Goal: Information Seeking & Learning: Learn about a topic

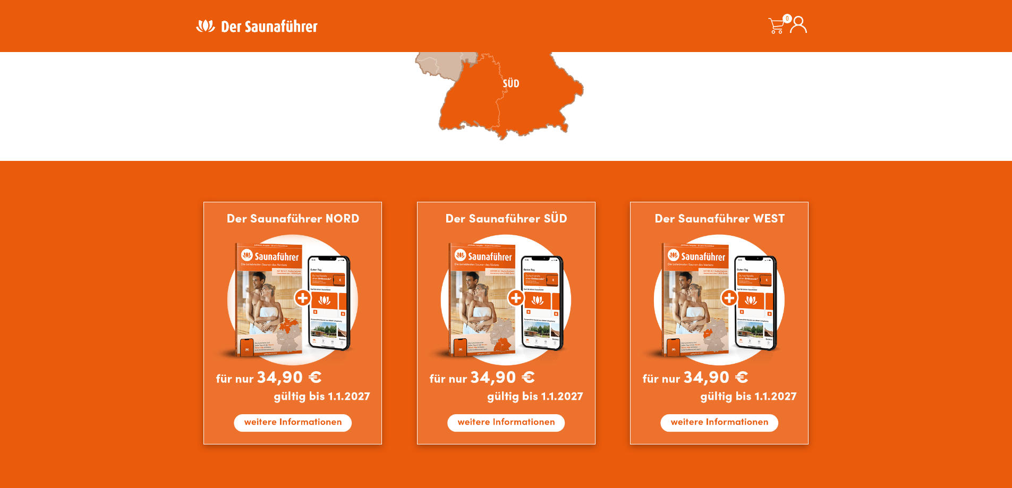
scroll to position [396, 0]
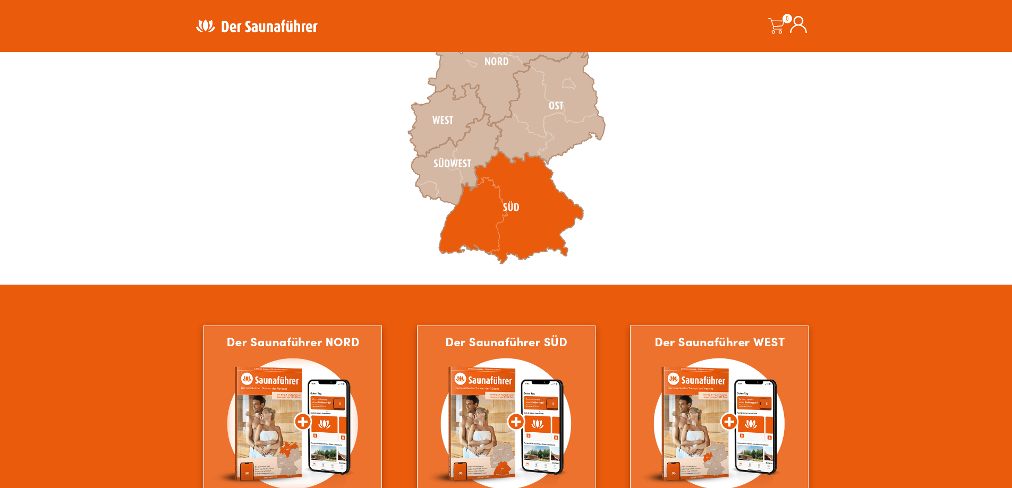
click at [515, 203] on icon at bounding box center [511, 207] width 144 height 113
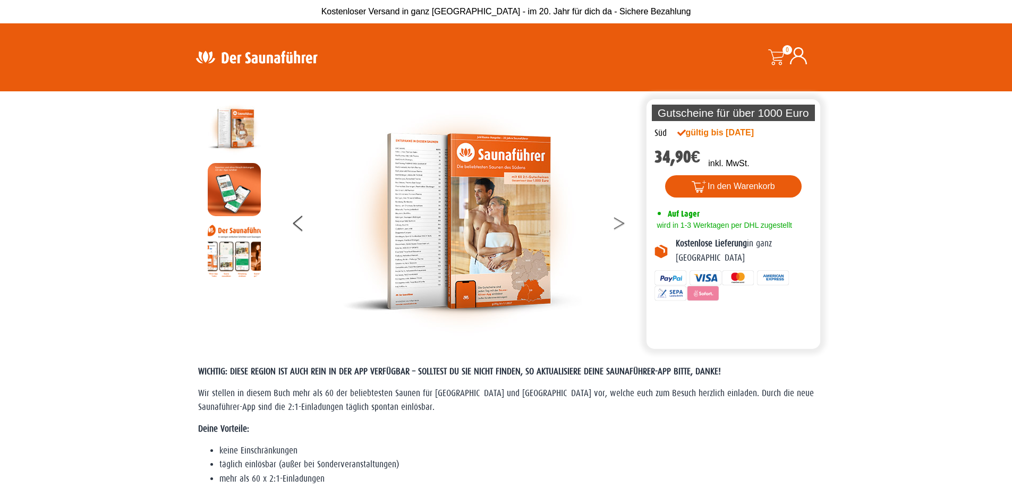
click at [613, 237] on button at bounding box center [625, 225] width 27 height 27
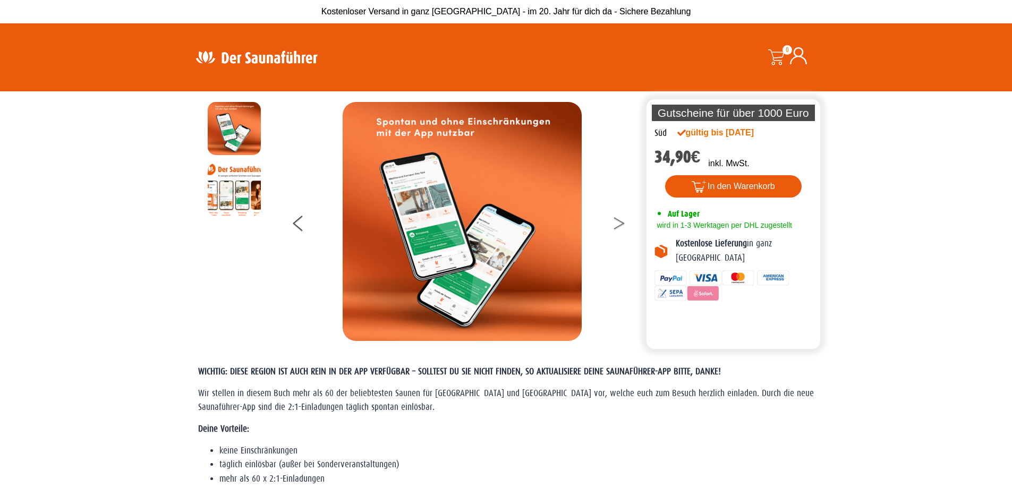
click at [614, 233] on button at bounding box center [625, 225] width 27 height 27
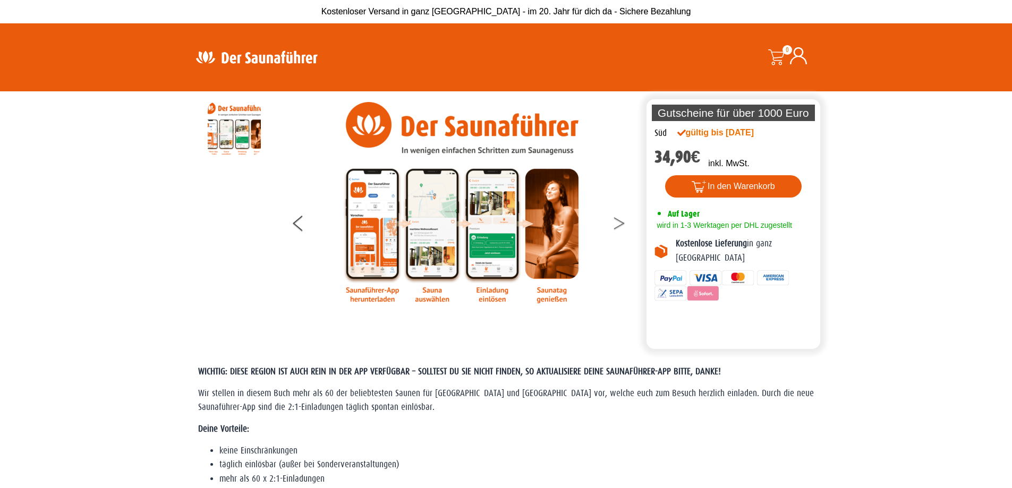
click at [614, 233] on button at bounding box center [625, 225] width 27 height 27
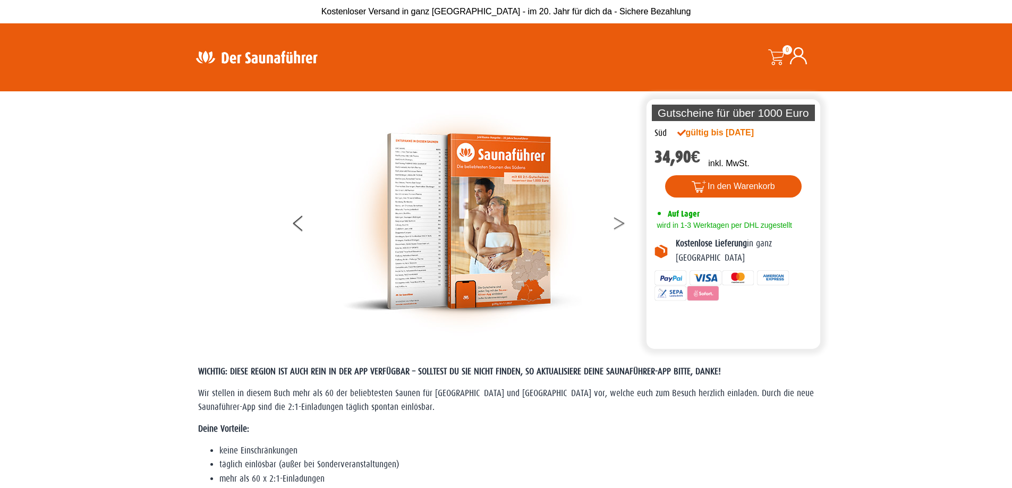
click at [620, 229] on button at bounding box center [625, 225] width 27 height 27
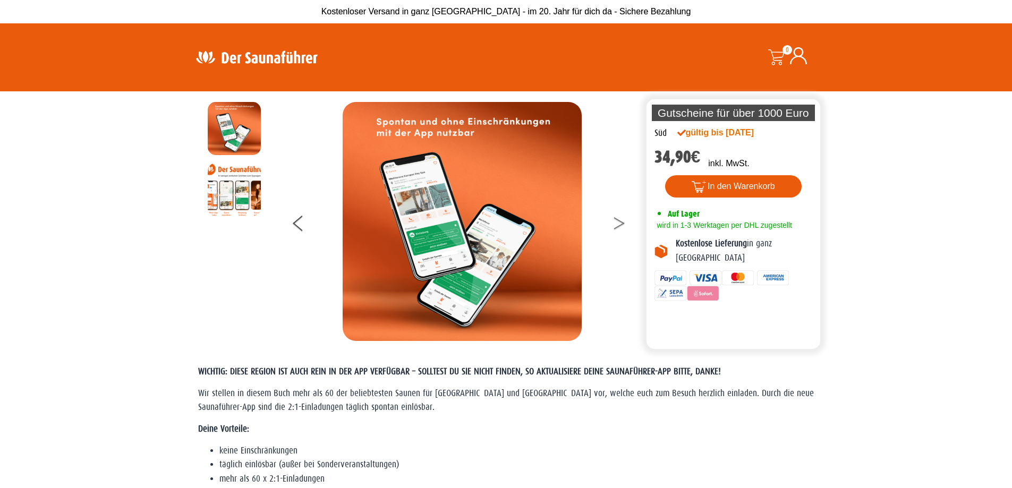
click at [618, 228] on button at bounding box center [625, 225] width 27 height 27
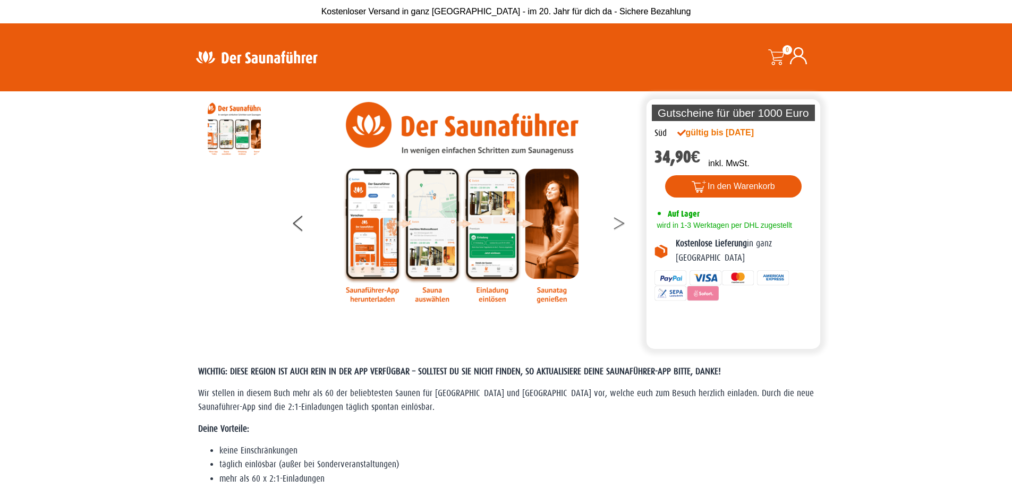
click at [618, 228] on button at bounding box center [625, 225] width 27 height 27
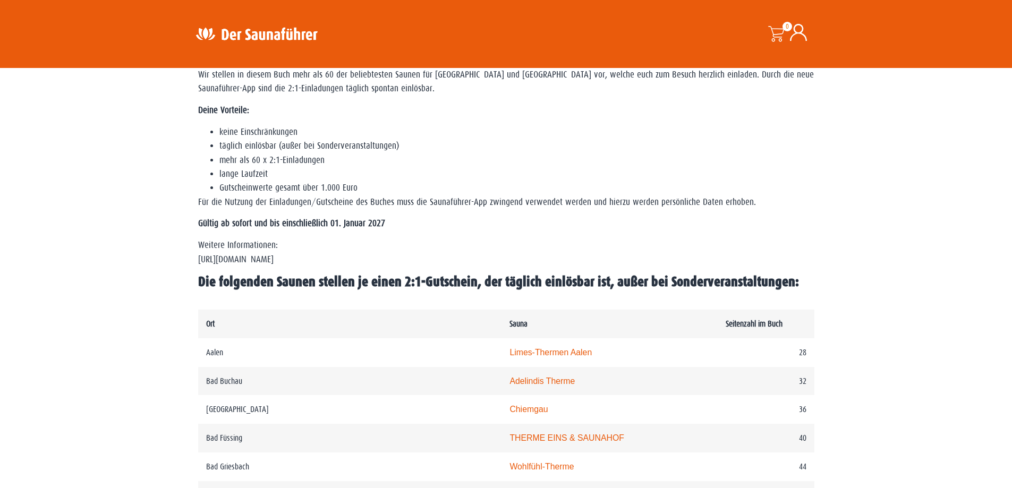
scroll to position [372, 0]
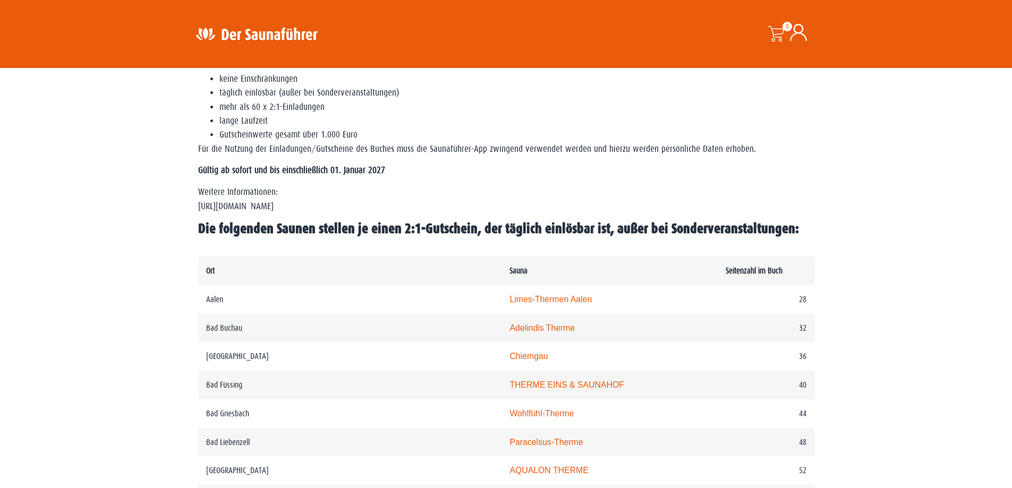
drag, startPoint x: 340, startPoint y: 206, endPoint x: 223, endPoint y: 208, distance: 116.9
click at [223, 208] on p "Weitere Informationen: https://www.der-saunafuehrer.de/app" at bounding box center [506, 199] width 616 height 28
